Goal: Task Accomplishment & Management: Manage account settings

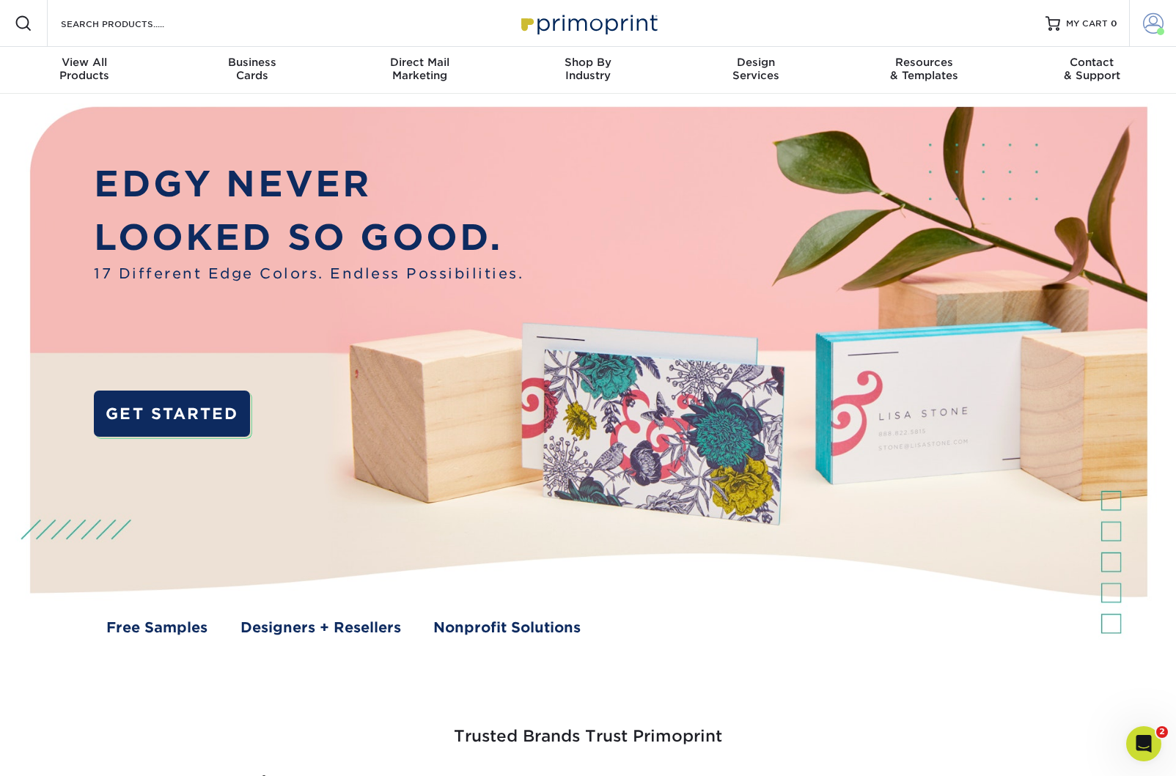
scroll to position [0, 1]
click at [1154, 29] on span at bounding box center [1153, 23] width 21 height 21
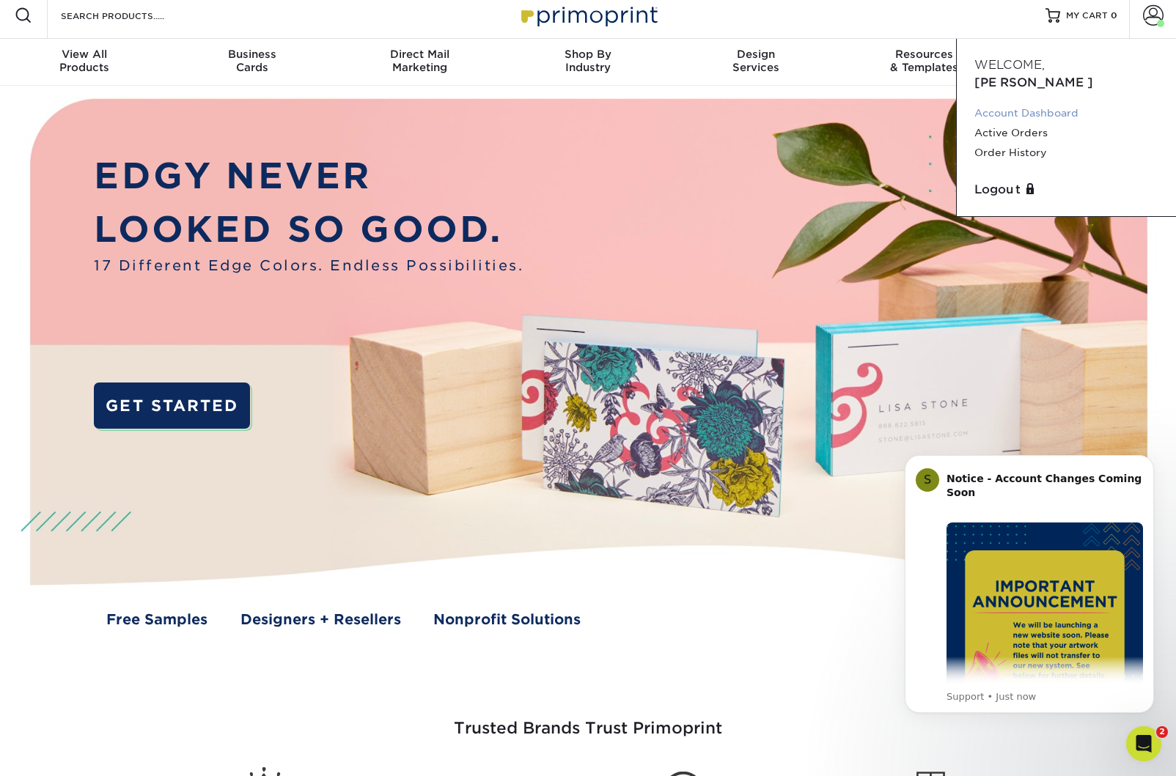
scroll to position [10, 0]
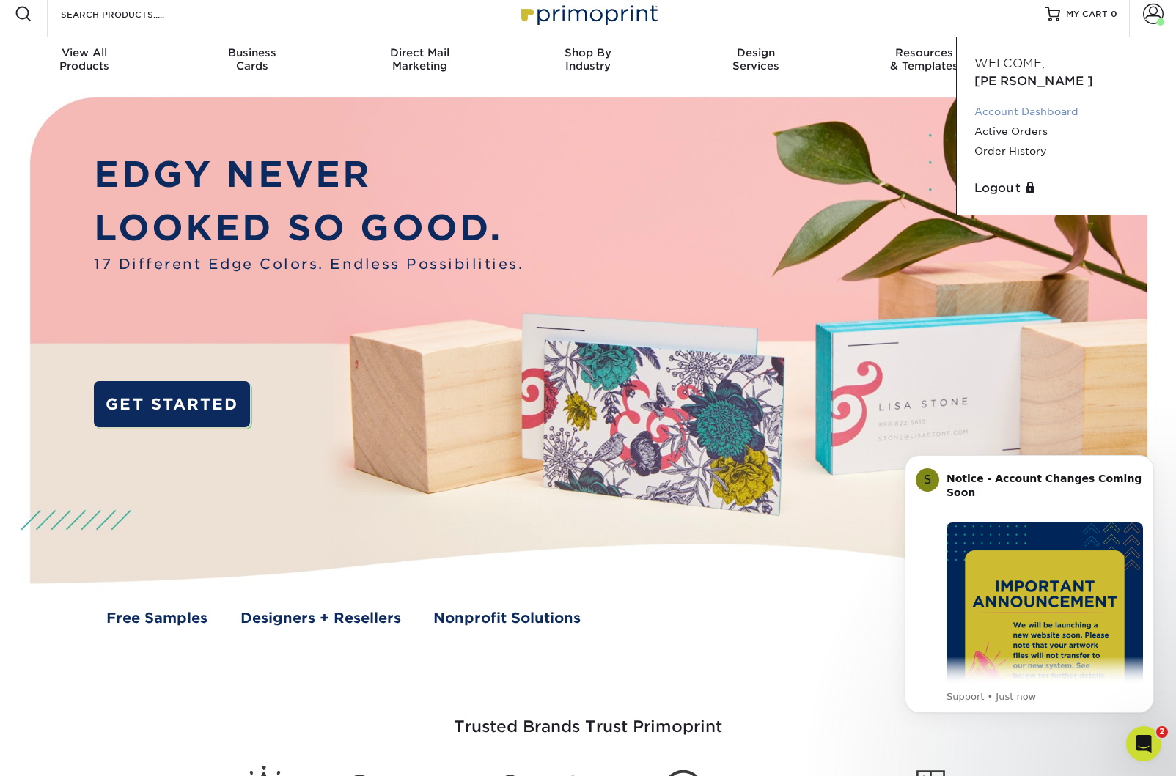
click at [1040, 102] on link "Account Dashboard" at bounding box center [1066, 112] width 184 height 20
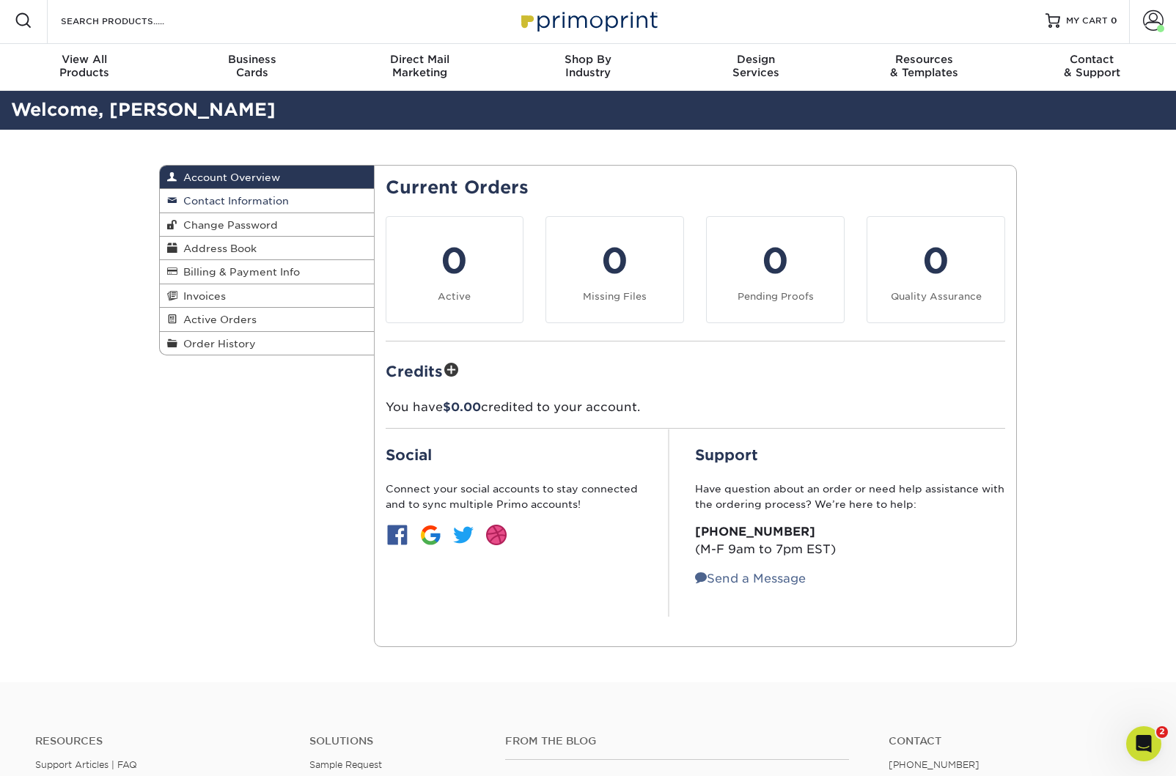
scroll to position [0, 1]
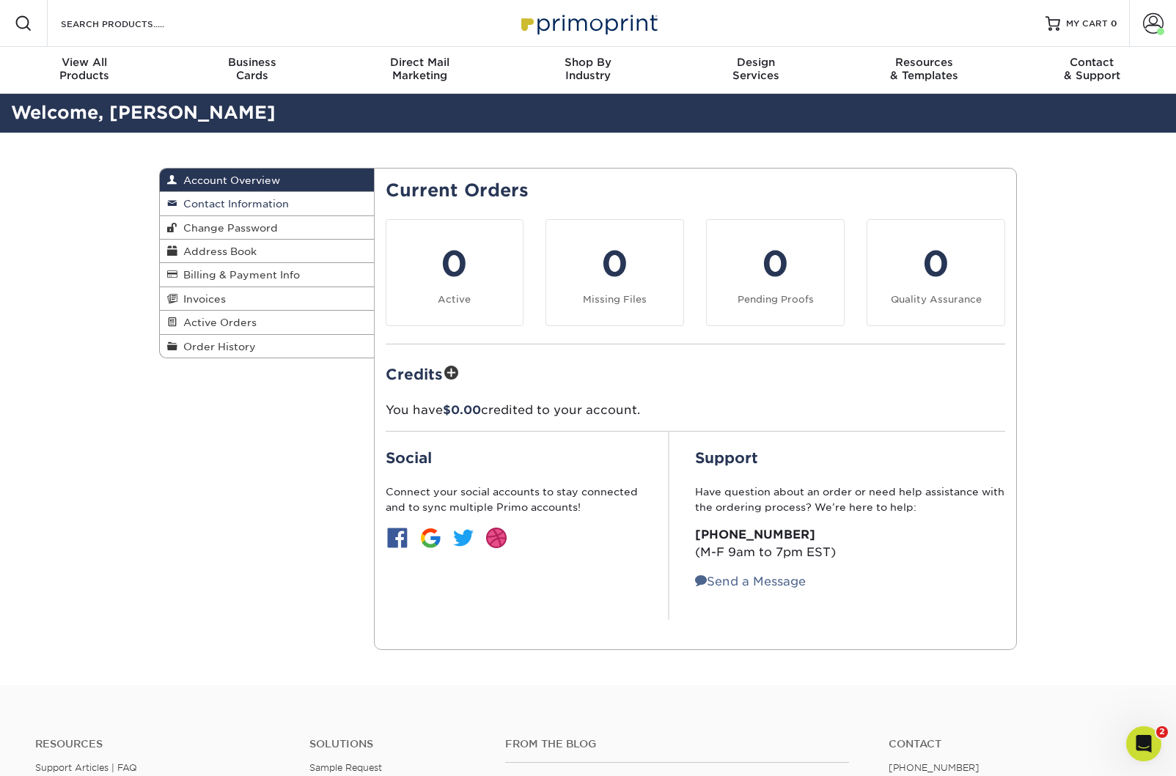
click at [242, 202] on span "Contact Information" at bounding box center [232, 204] width 111 height 12
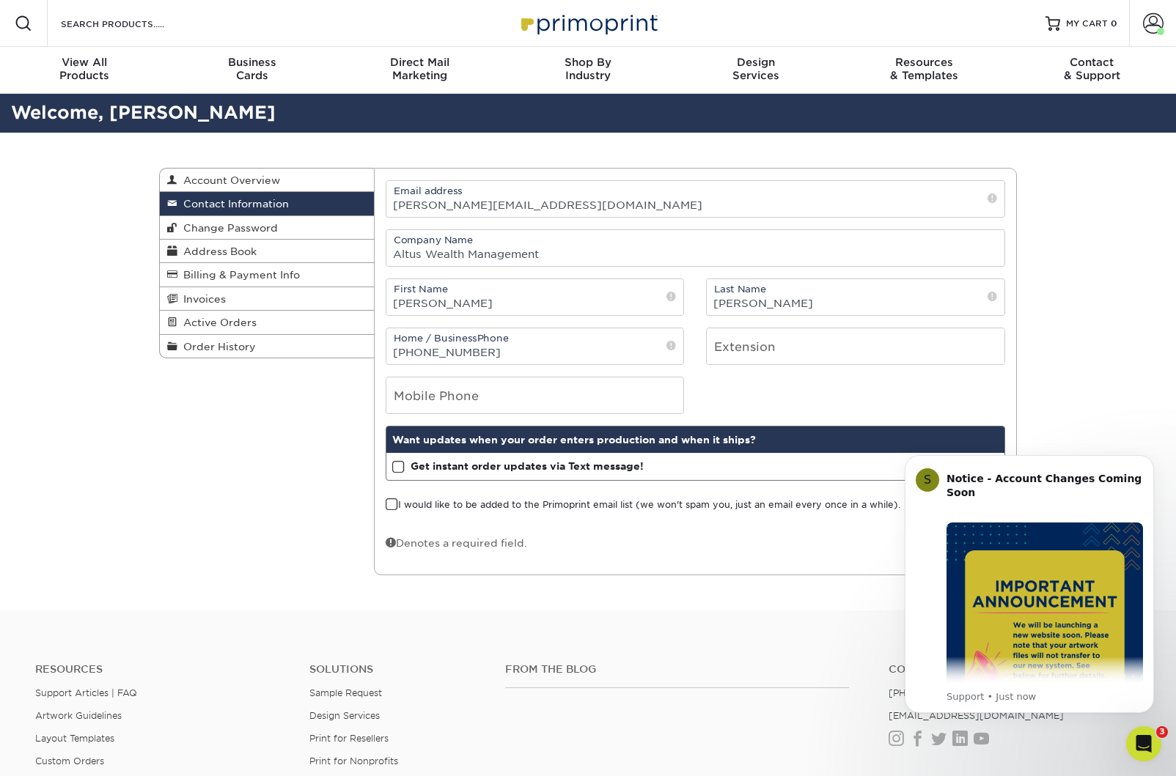
scroll to position [0, 1]
drag, startPoint x: 422, startPoint y: 207, endPoint x: 376, endPoint y: 206, distance: 46.2
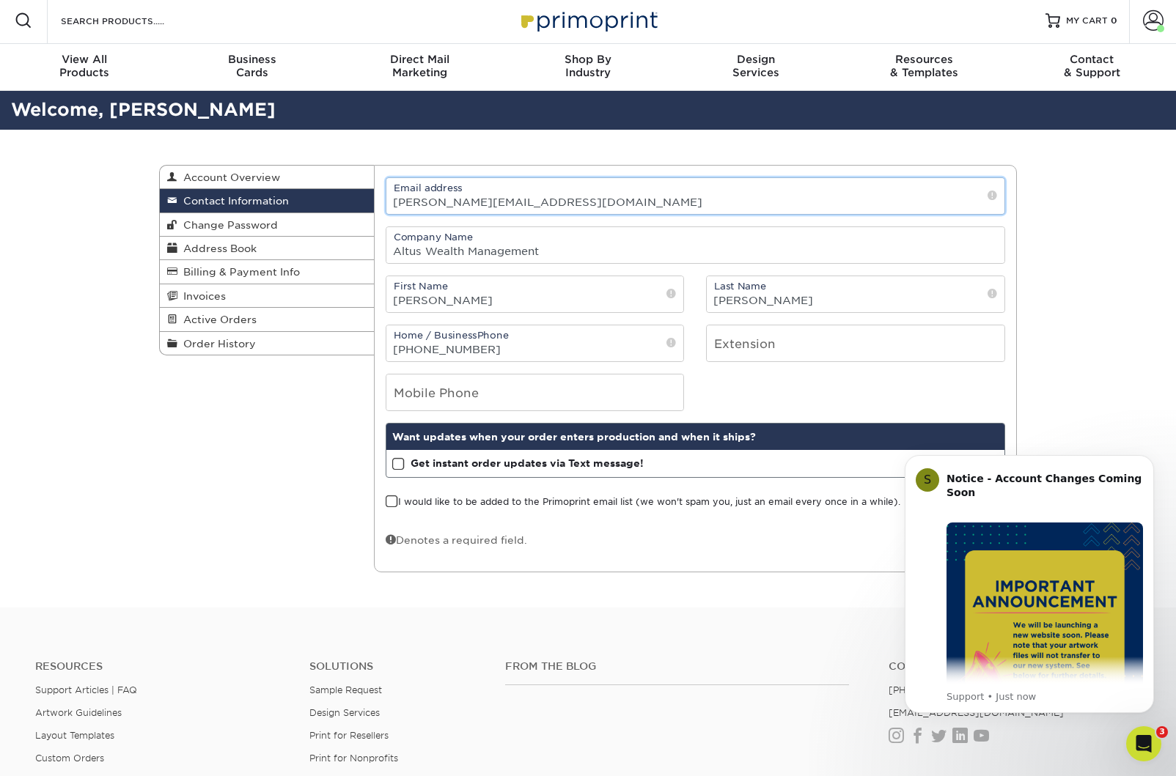
type input "mary@altuswealthmgt.com"
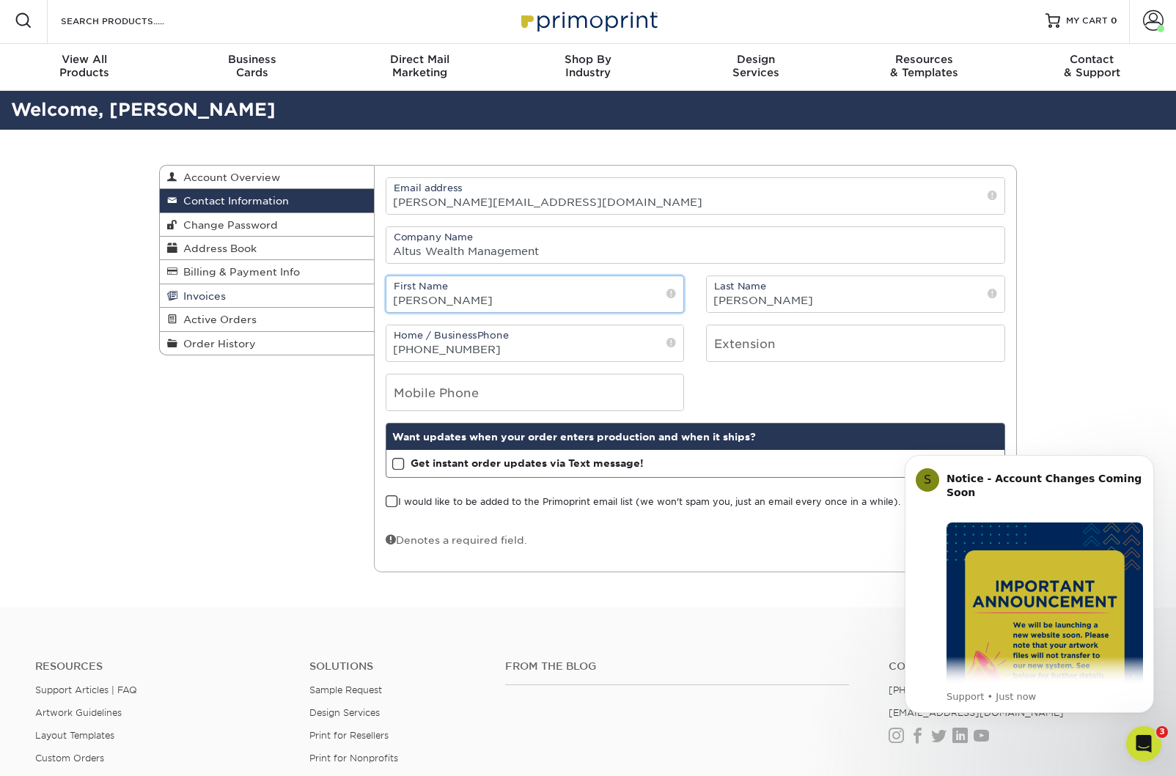
drag, startPoint x: 446, startPoint y: 302, endPoint x: 363, endPoint y: 302, distance: 82.9
type input "Mary"
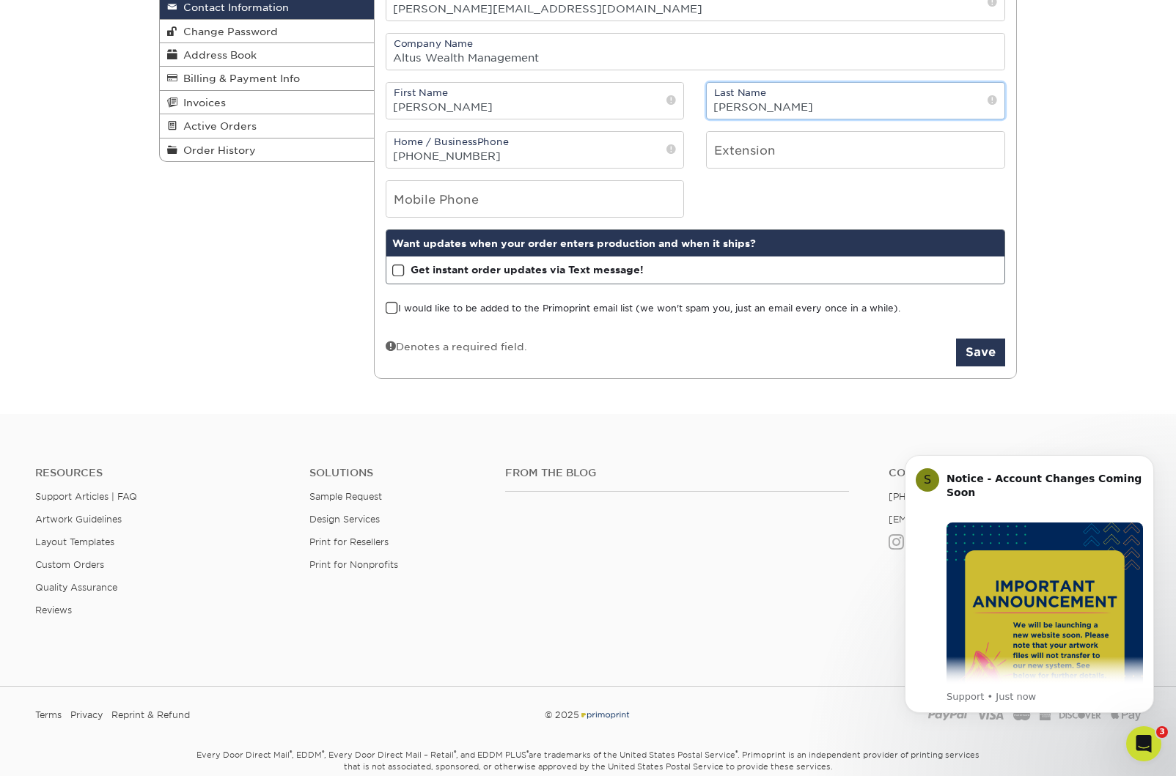
scroll to position [213, 0]
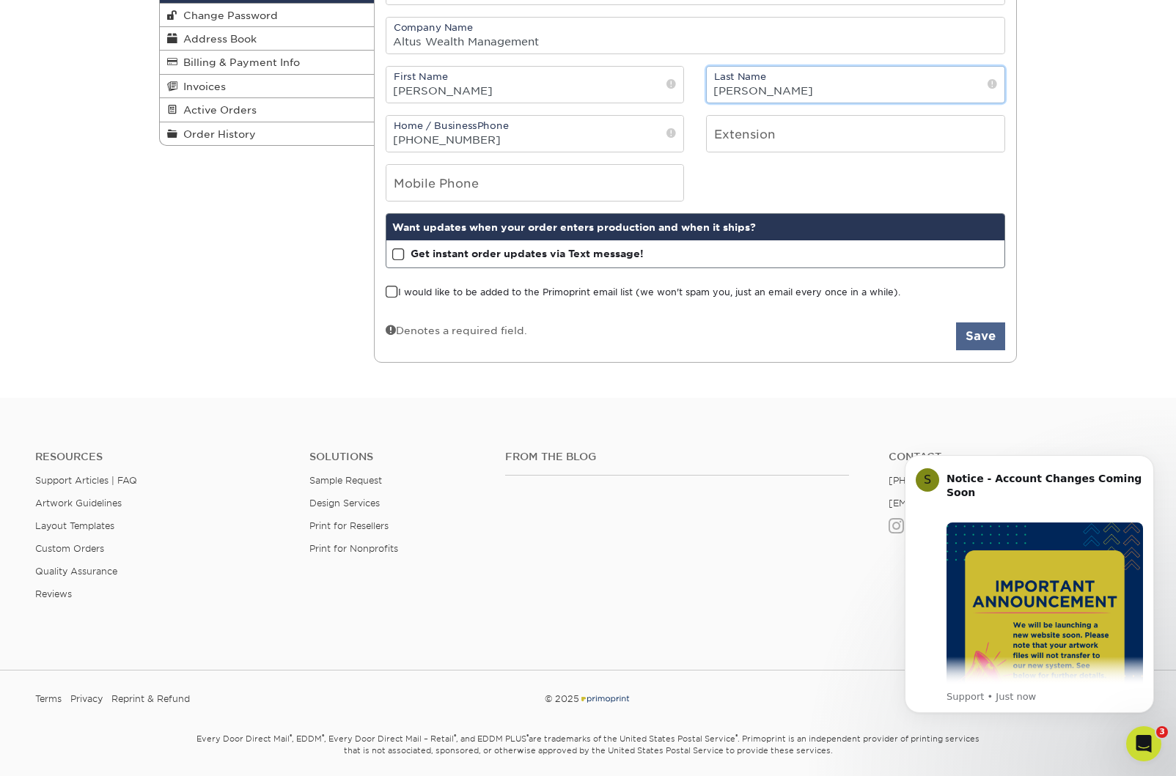
type input "[PERSON_NAME]"
click at [970, 340] on button "Save" at bounding box center [980, 337] width 49 height 28
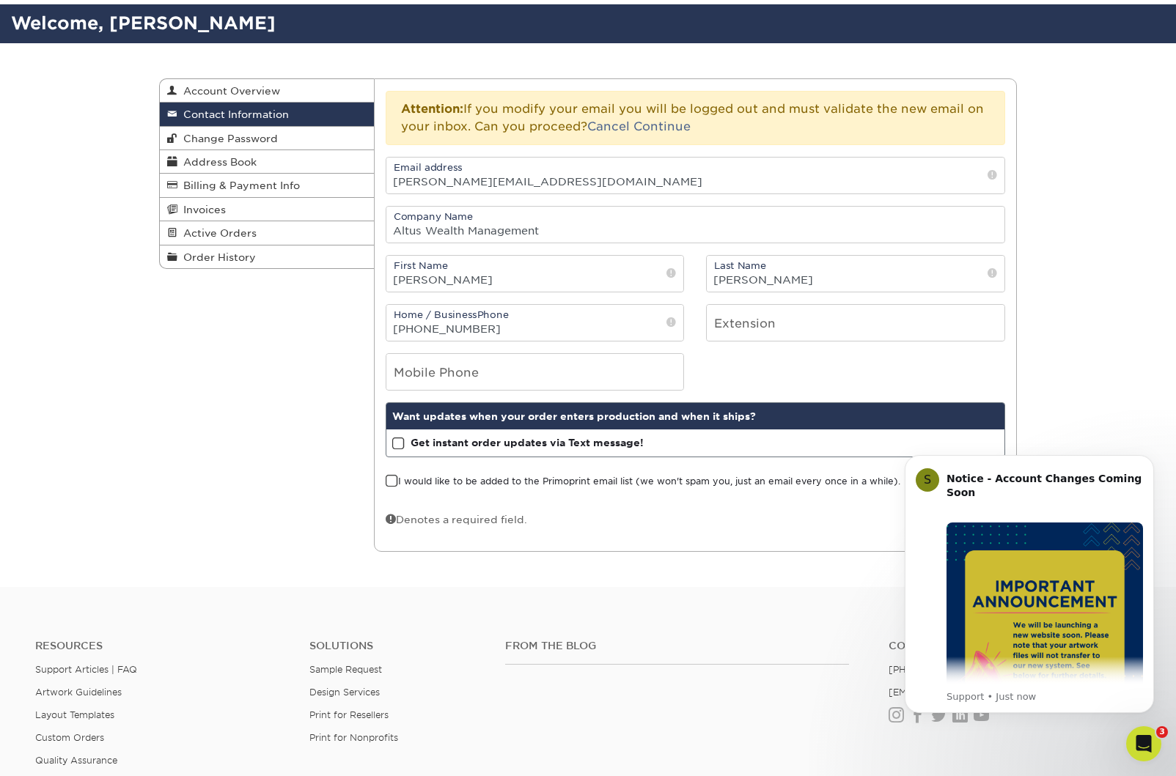
scroll to position [43, 0]
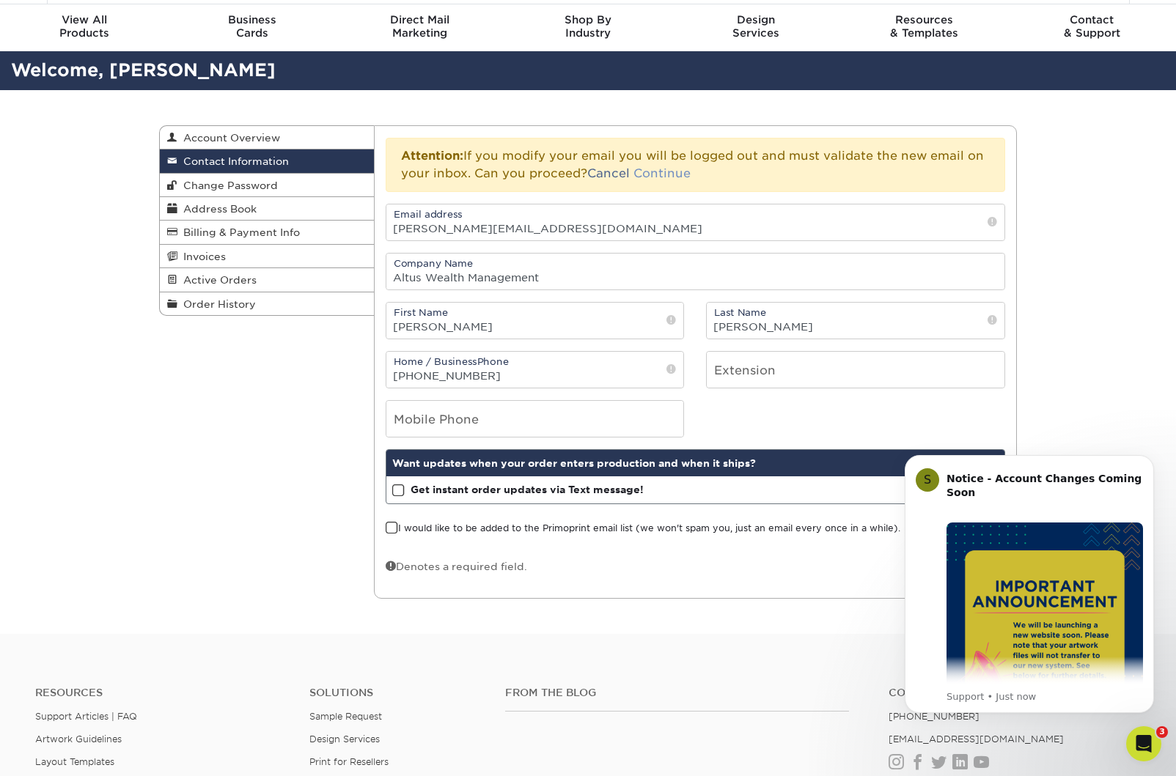
click at [661, 172] on link "Continue" at bounding box center [661, 173] width 57 height 14
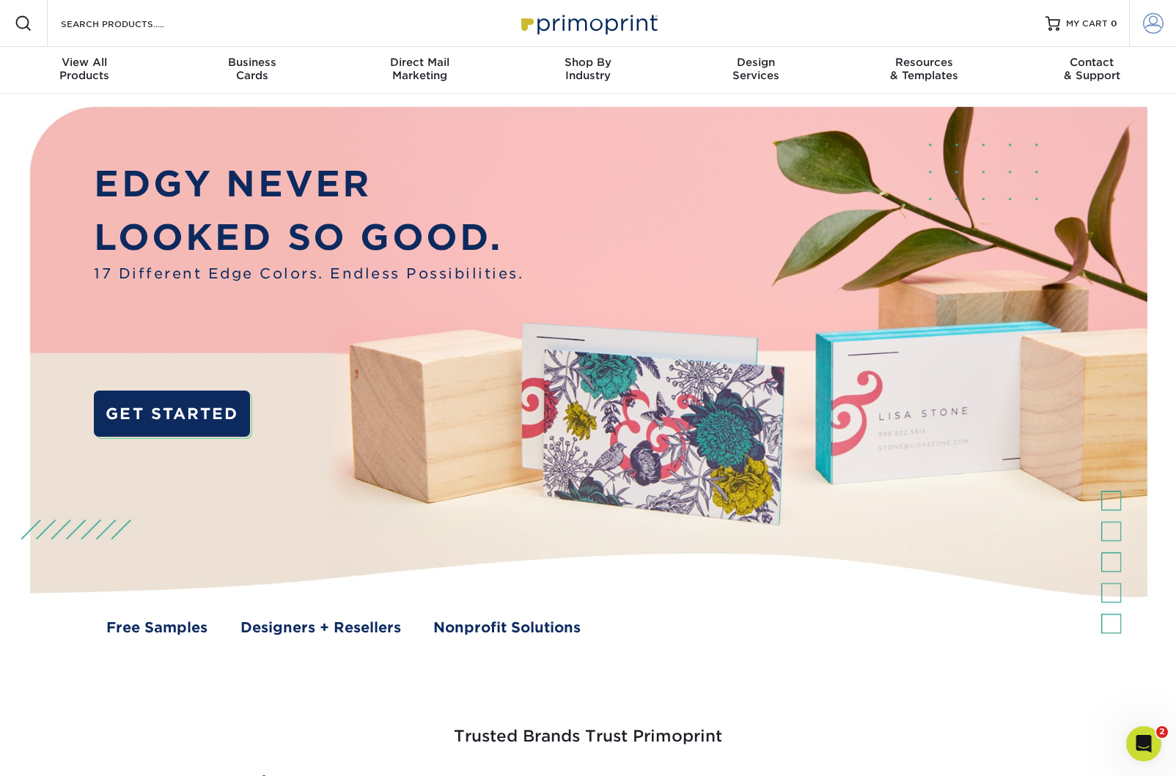
click at [1156, 29] on span at bounding box center [1153, 23] width 21 height 21
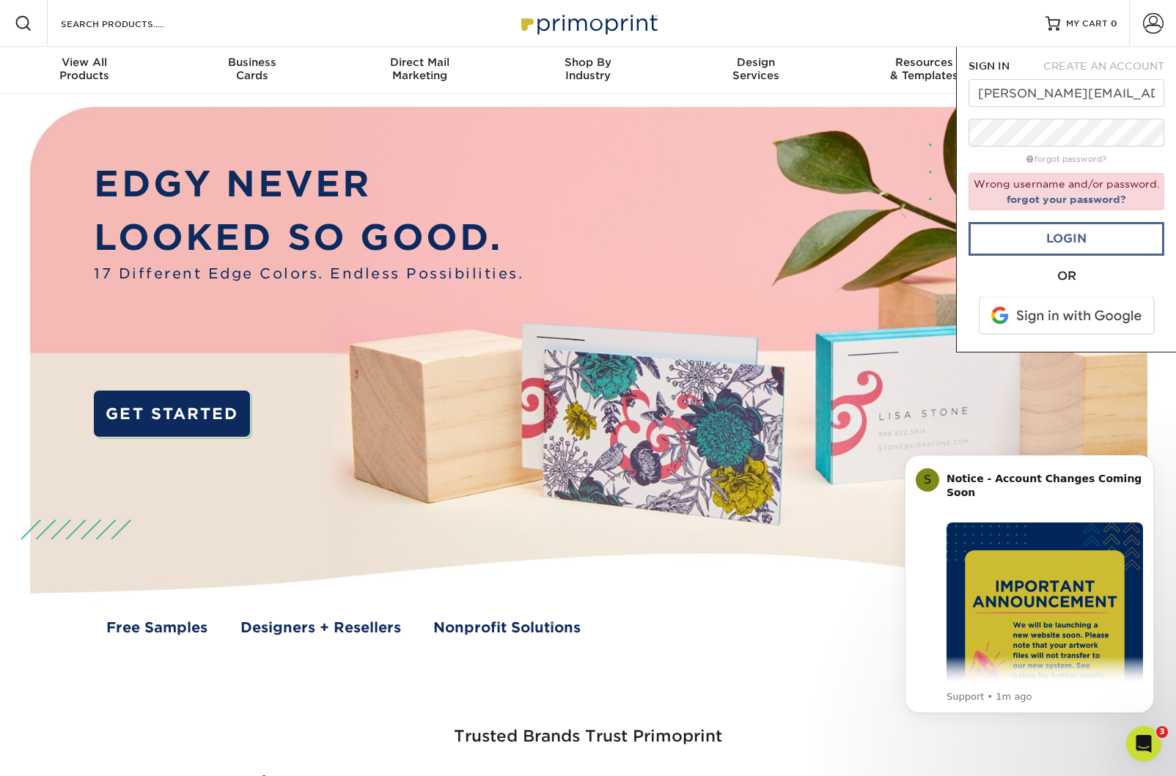
click at [1068, 244] on link "Login" at bounding box center [1067, 239] width 196 height 34
drag, startPoint x: 1012, startPoint y: 94, endPoint x: 949, endPoint y: 91, distance: 63.1
click at [949, 91] on nav "Resources Menu Search Products Account SIGN IN CREATE AN ACCOUNT dixon@altuswea…" at bounding box center [588, 47] width 1176 height 94
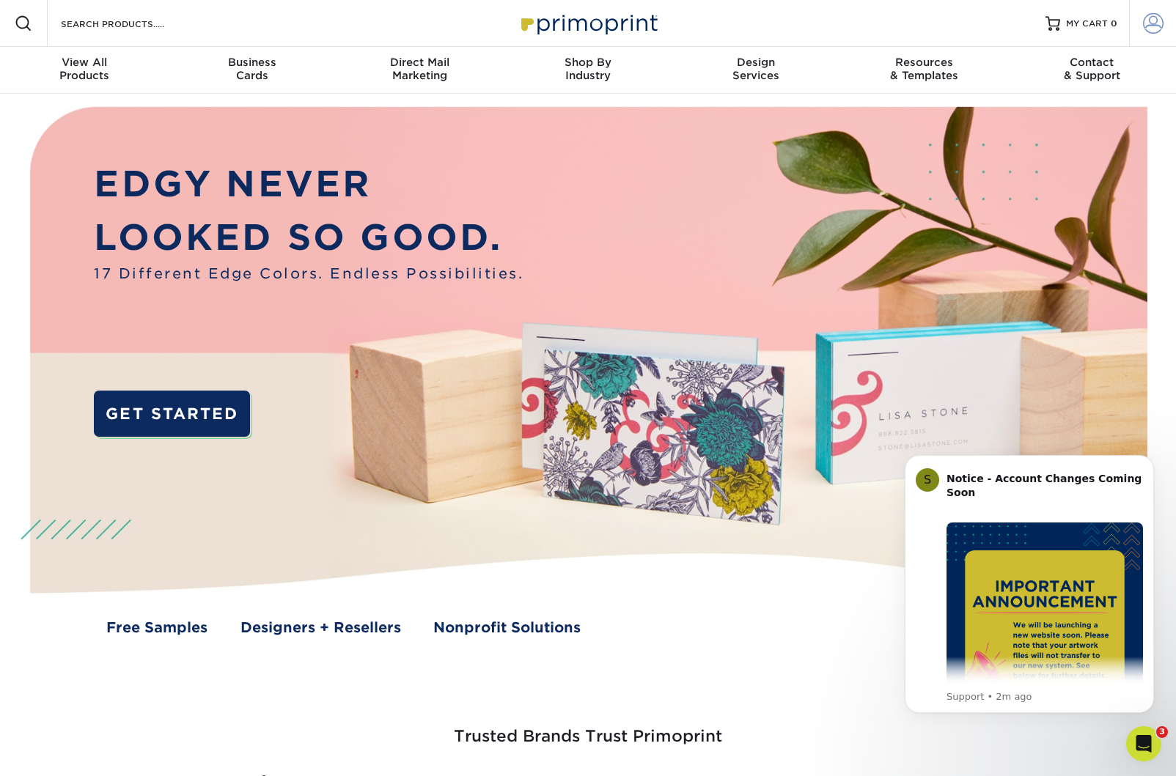
click at [1154, 23] on span at bounding box center [1153, 23] width 21 height 21
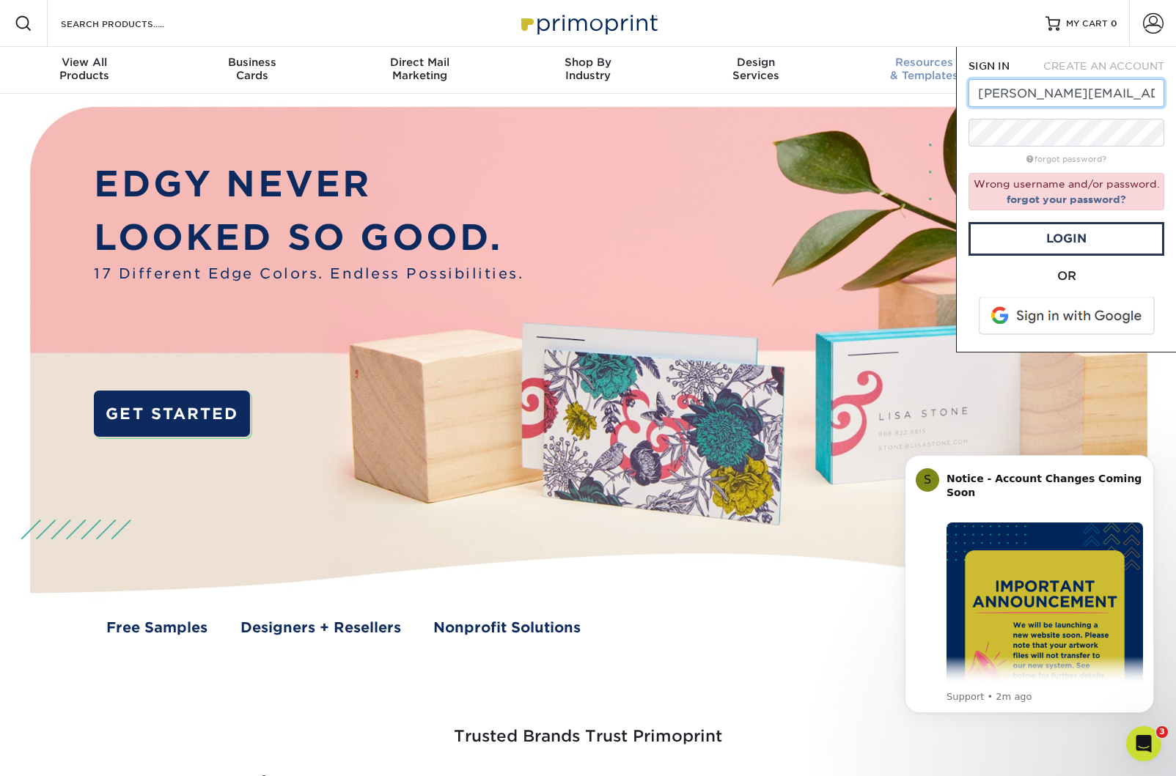
drag, startPoint x: 1008, startPoint y: 93, endPoint x: 925, endPoint y: 90, distance: 83.6
click at [925, 90] on nav "Resources Menu Search Products Account SIGN IN CREATE AN ACCOUNT dixon@altuswea…" at bounding box center [588, 47] width 1176 height 94
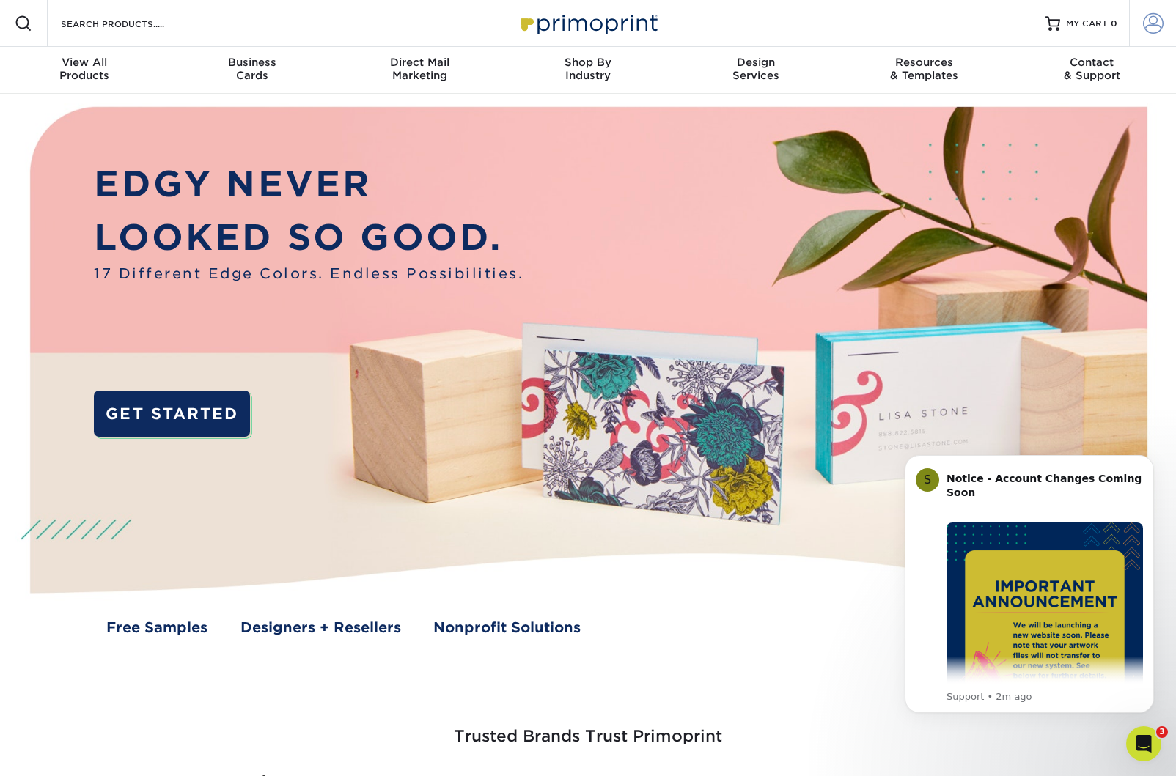
click at [1147, 18] on span at bounding box center [1153, 23] width 21 height 21
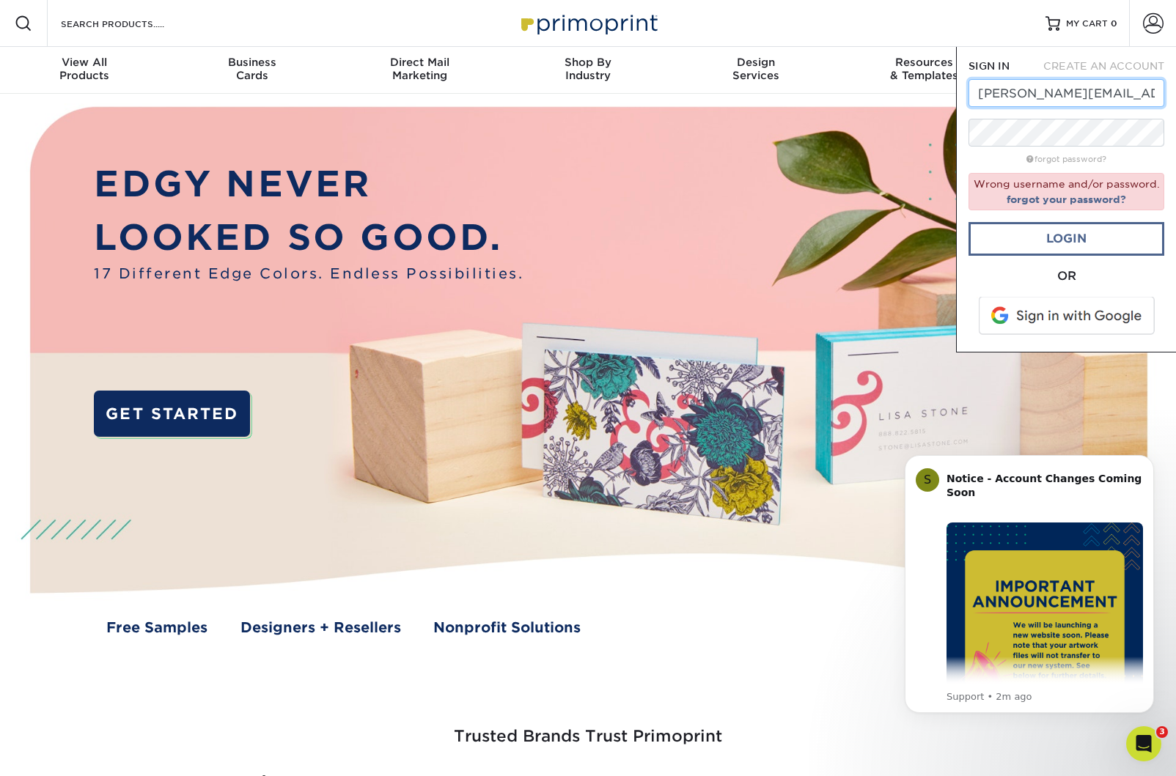
type input "mary@altuswealthmgt.com"
click at [1088, 242] on link "Login" at bounding box center [1067, 239] width 196 height 34
click at [1130, 275] on div "OR" at bounding box center [1067, 277] width 196 height 18
